Goal: Task Accomplishment & Management: Use online tool/utility

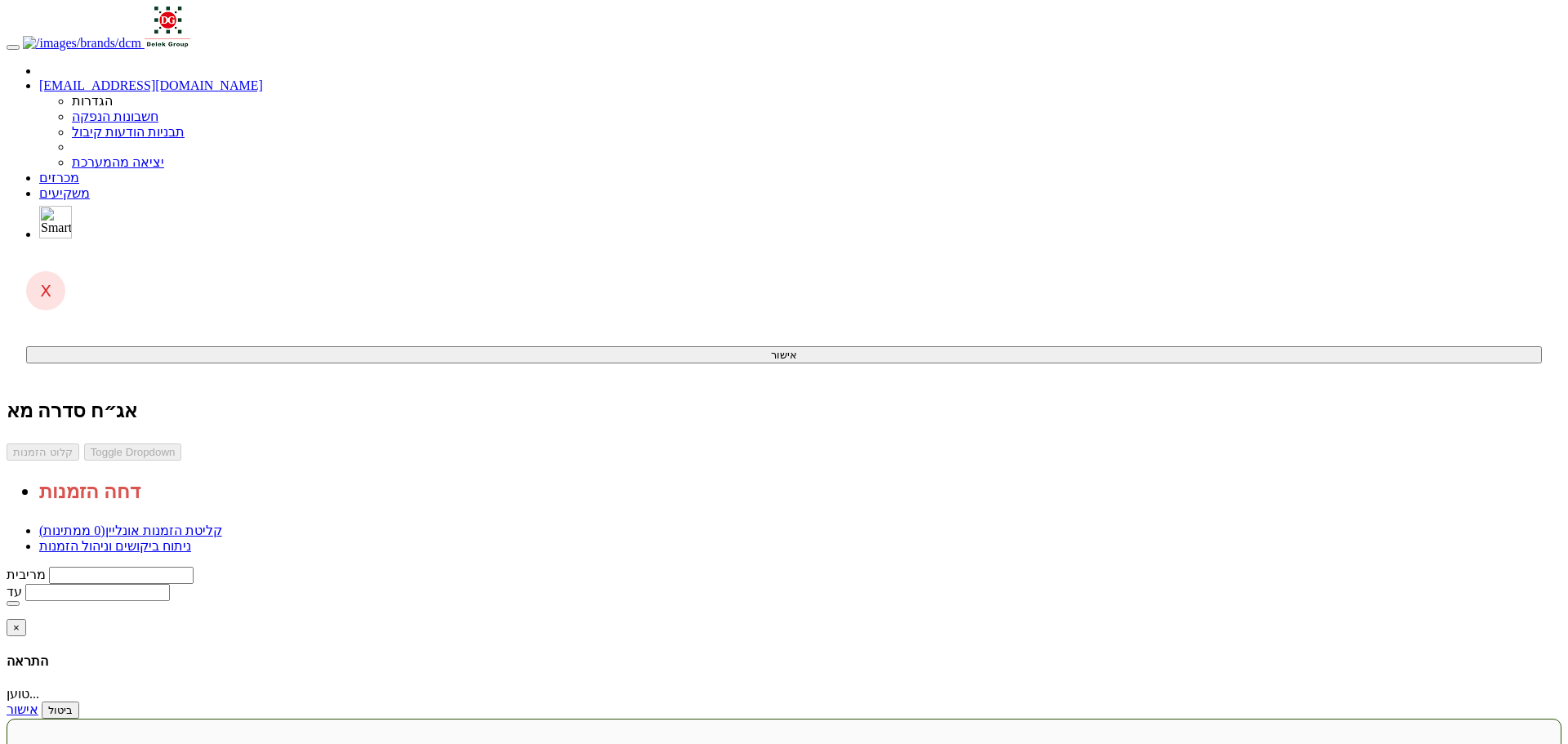
click at [1374, 249] on body "yifath@dcm.co.il הגדרות חשבונות הנפקה תבניות הודעות קיבול" at bounding box center [784, 452] width 1555 height 892
click at [1307, 588] on body "yifath@dcm.co.il הגדרות חשבונות הנפקה תבניות הודעות קיבול" at bounding box center [784, 452] width 1555 height 892
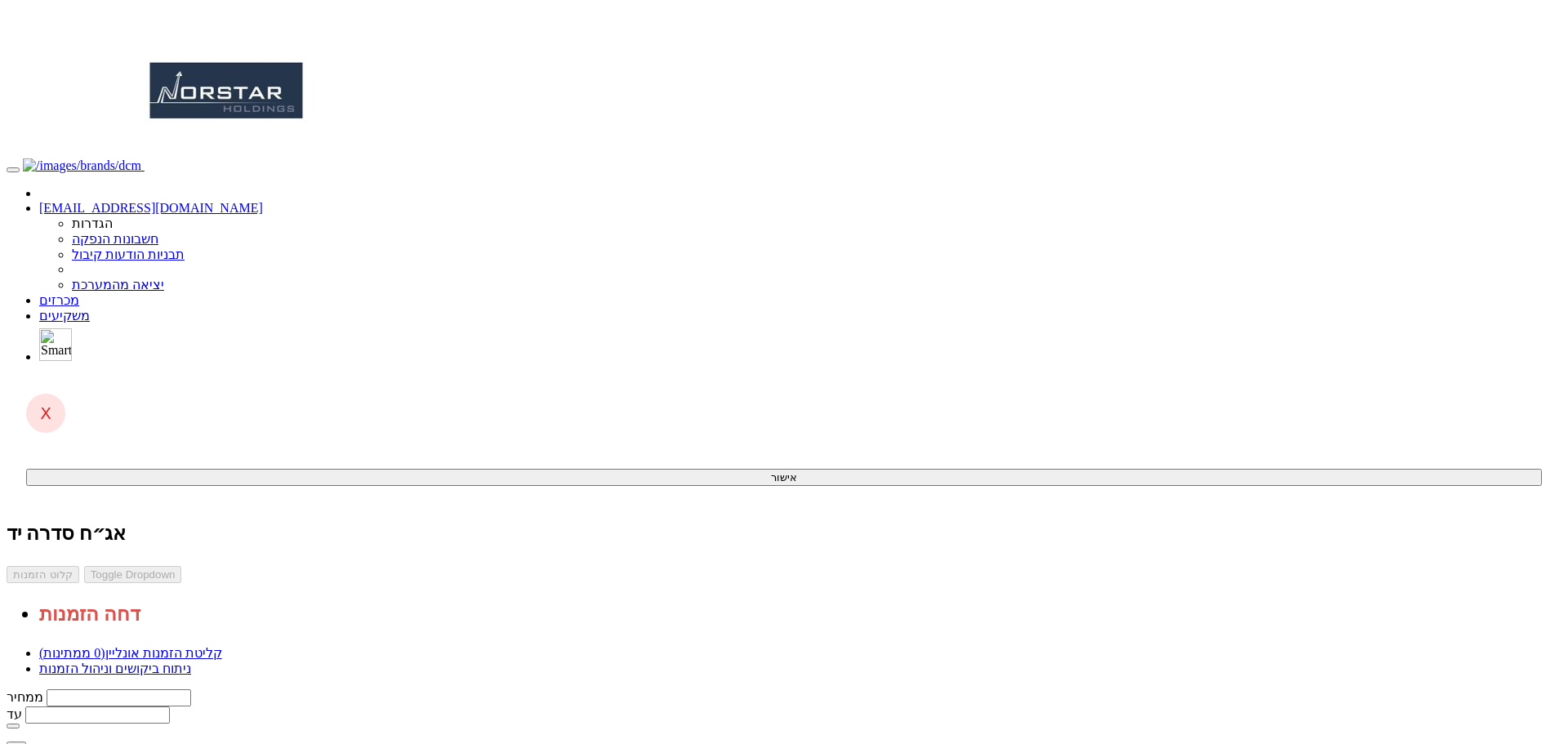
click at [80, 293] on link "מכרזים" at bounding box center [60, 300] width 40 height 14
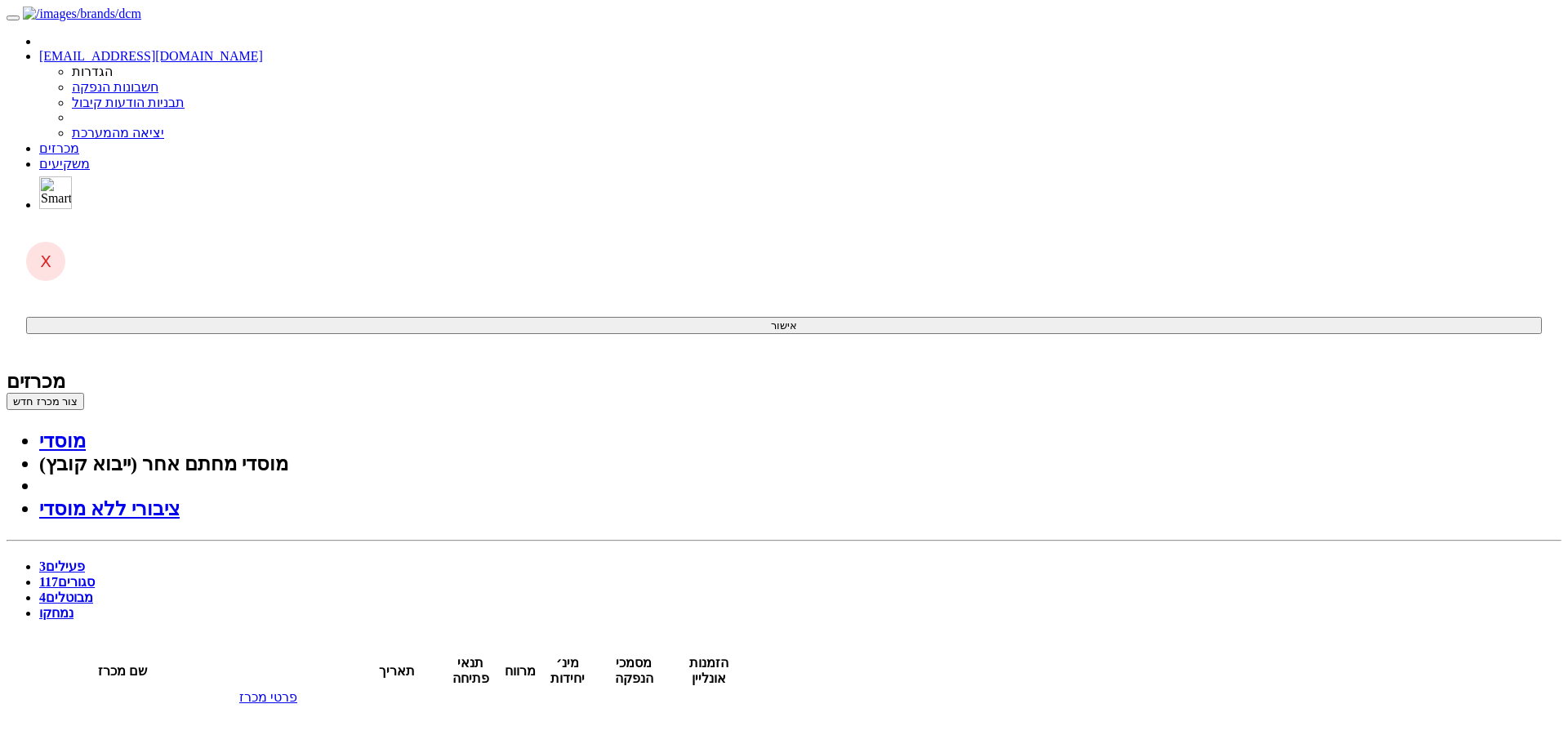
drag, startPoint x: 1272, startPoint y: 625, endPoint x: 1283, endPoint y: 628, distance: 11.4
